Goal: Task Accomplishment & Management: Use online tool/utility

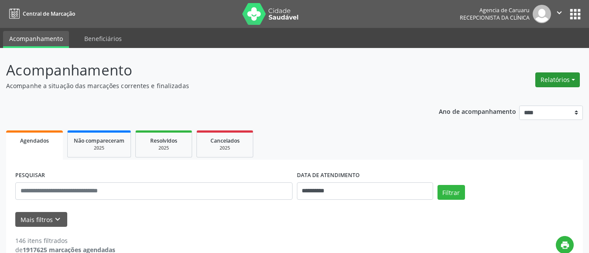
click at [556, 79] on button "Relatórios" at bounding box center [558, 80] width 45 height 15
click at [520, 100] on link "Agendamentos" at bounding box center [534, 99] width 94 height 12
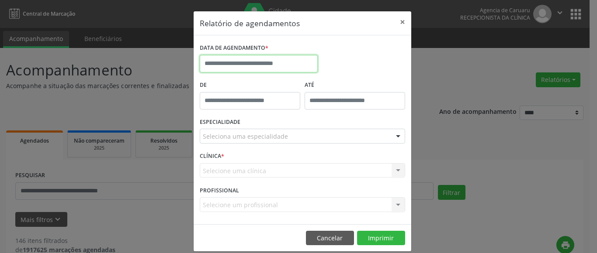
click at [265, 63] on input "text" at bounding box center [259, 63] width 118 height 17
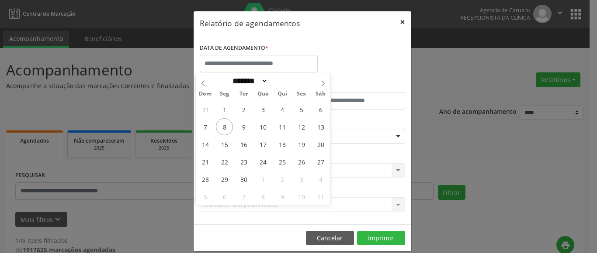
click at [396, 23] on button "×" at bounding box center [402, 21] width 17 height 21
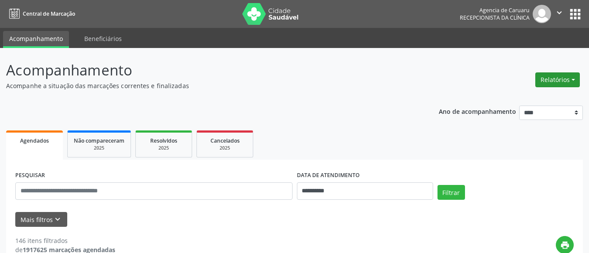
click at [558, 83] on button "Relatórios" at bounding box center [558, 80] width 45 height 15
click at [514, 98] on link "Agendamentos" at bounding box center [534, 99] width 94 height 12
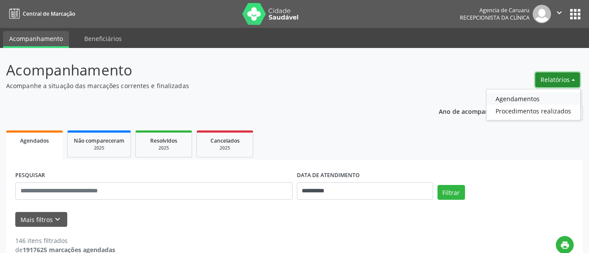
select select "*"
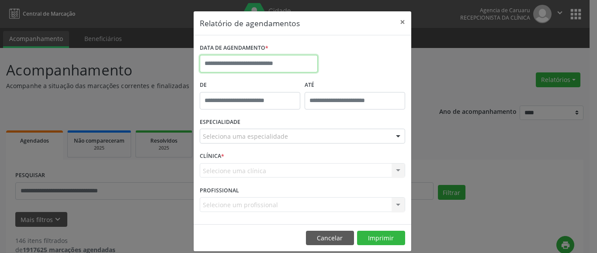
click at [239, 68] on input "text" at bounding box center [259, 63] width 118 height 17
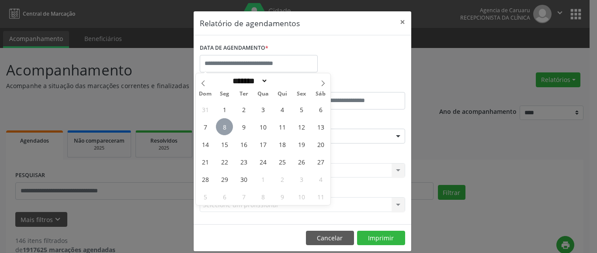
click at [224, 128] on span "8" at bounding box center [224, 126] width 17 height 17
type input "**********"
click at [224, 128] on span "8" at bounding box center [224, 126] width 17 height 17
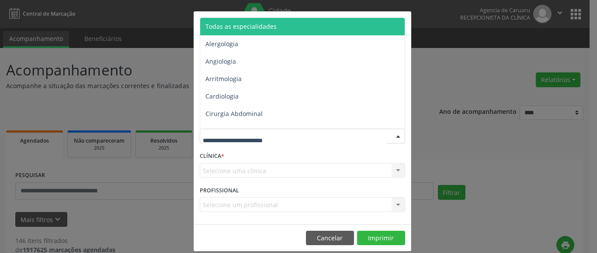
click at [260, 22] on span "Todas as especialidades" at bounding box center [240, 26] width 71 height 8
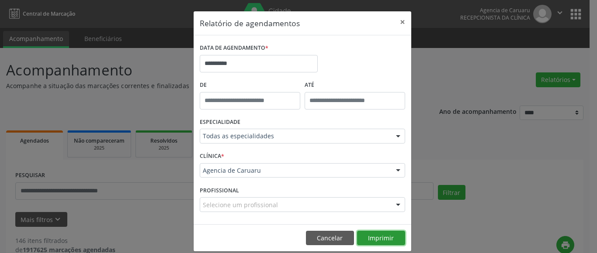
click at [378, 238] on button "Imprimir" at bounding box center [381, 238] width 48 height 15
click at [399, 21] on button "×" at bounding box center [402, 21] width 17 height 21
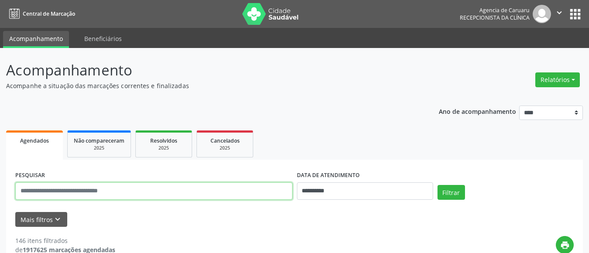
click at [74, 188] on input "text" at bounding box center [153, 191] width 277 height 17
paste input "**********"
type input "**********"
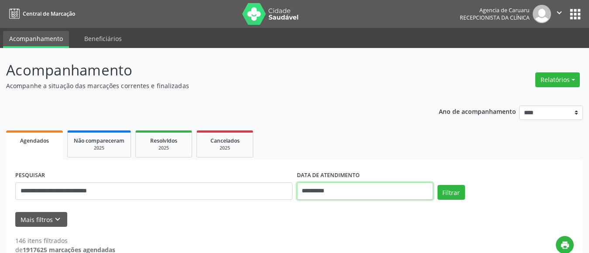
click at [342, 193] on input "**********" at bounding box center [365, 191] width 136 height 17
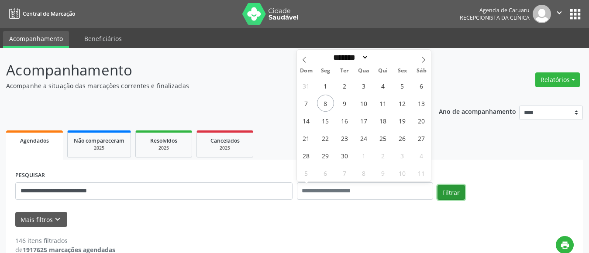
click at [450, 190] on button "Filtrar" at bounding box center [452, 192] width 28 height 15
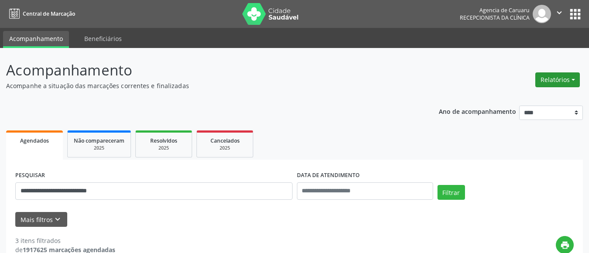
click at [556, 80] on button "Relatórios" at bounding box center [558, 80] width 45 height 15
click at [523, 101] on link "Agendamentos" at bounding box center [534, 99] width 94 height 12
select select "*"
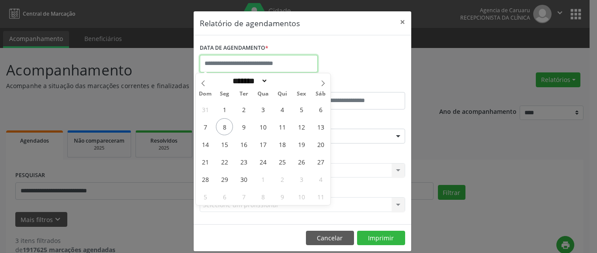
click at [268, 62] on input "text" at bounding box center [259, 63] width 118 height 17
click at [245, 128] on span "9" at bounding box center [243, 126] width 17 height 17
type input "**********"
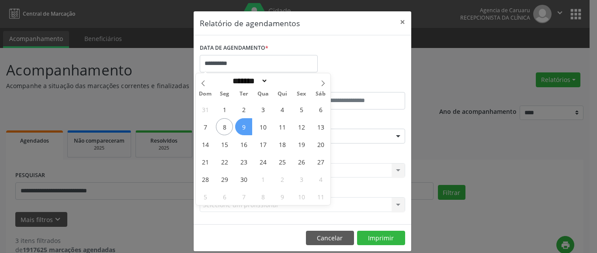
click at [245, 128] on span "9" at bounding box center [243, 126] width 17 height 17
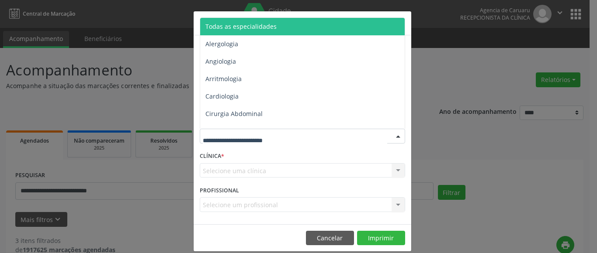
click at [246, 30] on span "Todas as especialidades" at bounding box center [240, 26] width 71 height 8
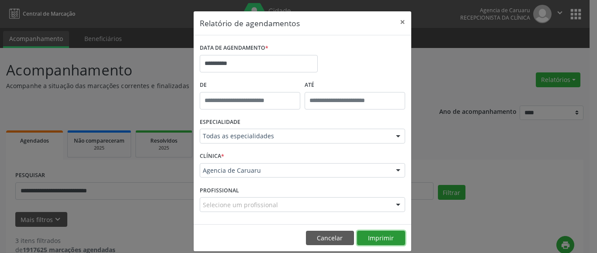
click at [378, 238] on button "Imprimir" at bounding box center [381, 238] width 48 height 15
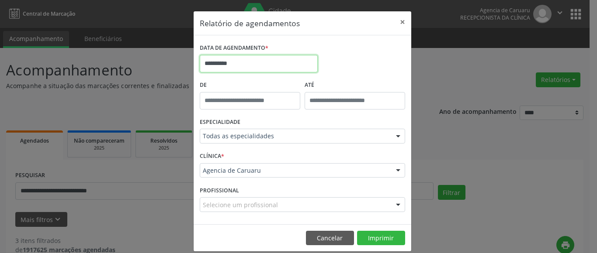
click at [229, 59] on input "**********" at bounding box center [259, 63] width 118 height 17
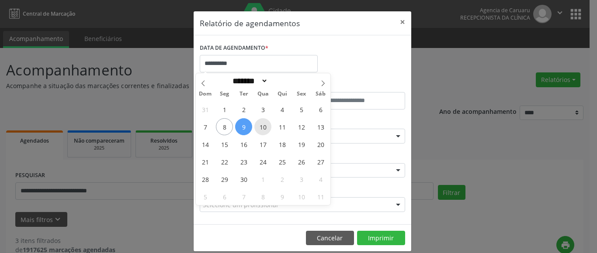
click at [267, 127] on span "10" at bounding box center [262, 126] width 17 height 17
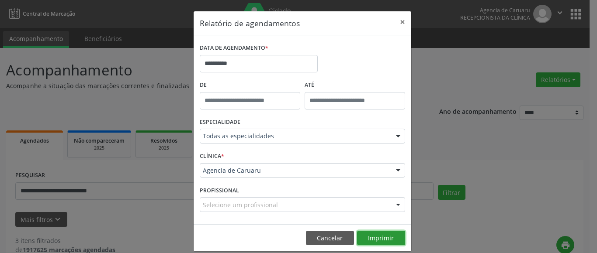
click at [380, 236] on button "Imprimir" at bounding box center [381, 238] width 48 height 15
